Goal: Information Seeking & Learning: Learn about a topic

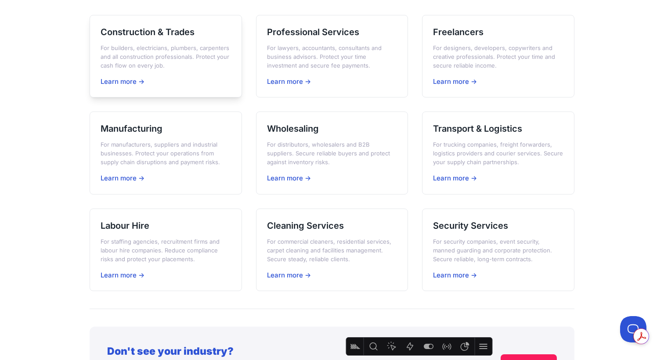
click at [173, 39] on div "Construction & Trades For builders, electricians, plumbers, carpenters and all …" at bounding box center [166, 56] width 152 height 83
